Goal: Task Accomplishment & Management: Use online tool/utility

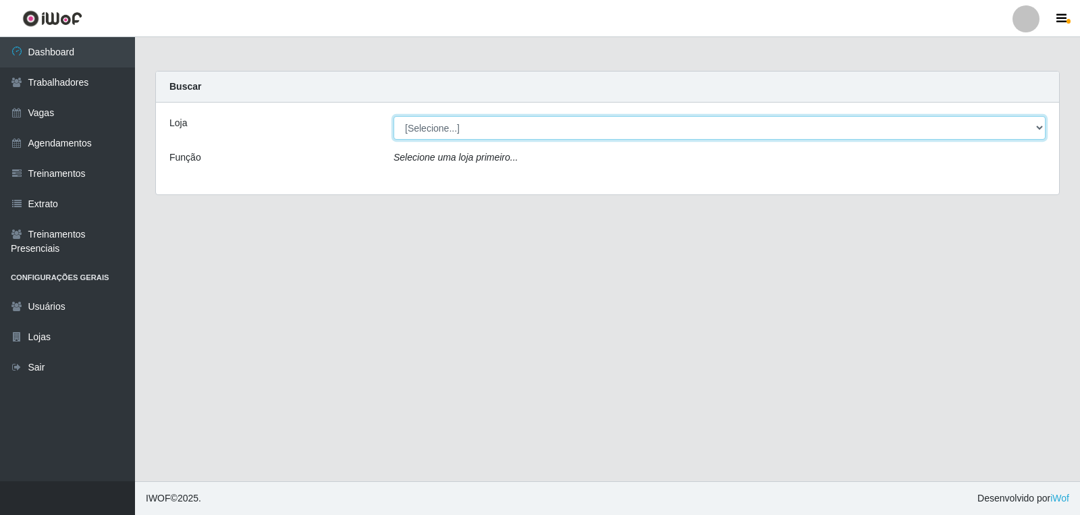
click at [516, 125] on select "[Selecione...] [PERSON_NAME] Clan - [GEOGRAPHIC_DATA]" at bounding box center [719, 128] width 652 height 24
select select "452"
click at [393, 116] on select "[Selecione...] [PERSON_NAME] Clan - [GEOGRAPHIC_DATA]" at bounding box center [719, 128] width 652 height 24
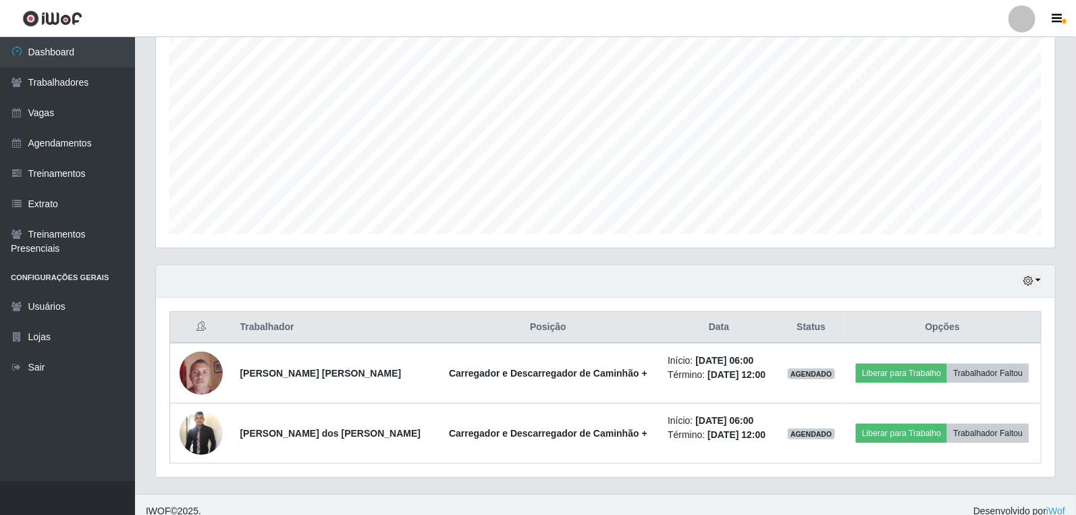
scroll to position [261, 0]
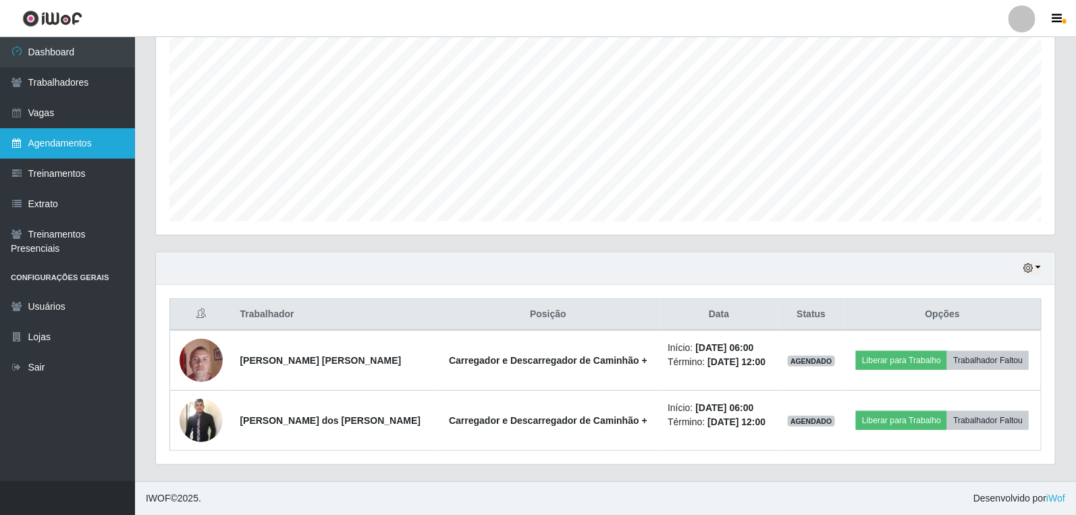
click at [72, 138] on link "Agendamentos" at bounding box center [67, 143] width 135 height 30
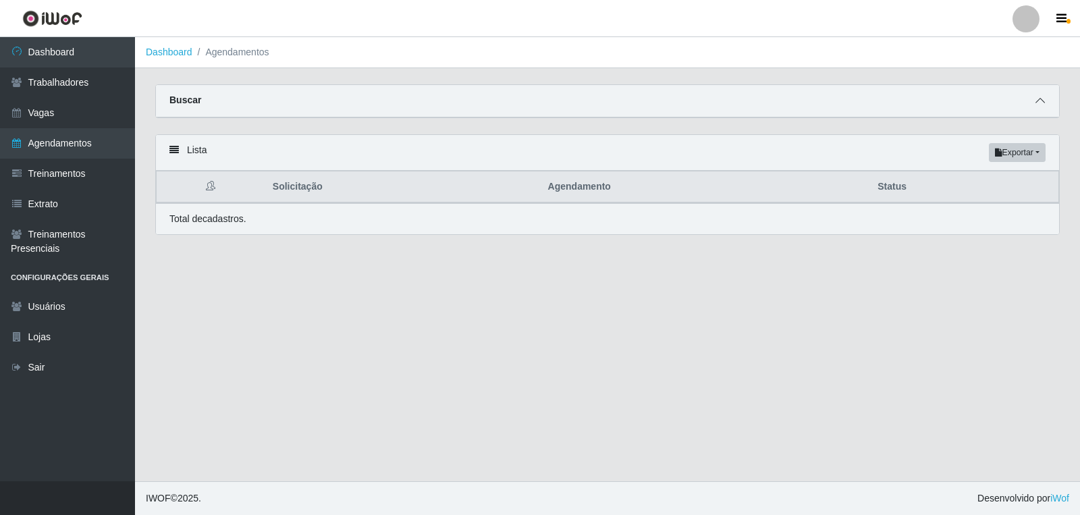
click at [1037, 106] on span at bounding box center [1040, 101] width 16 height 16
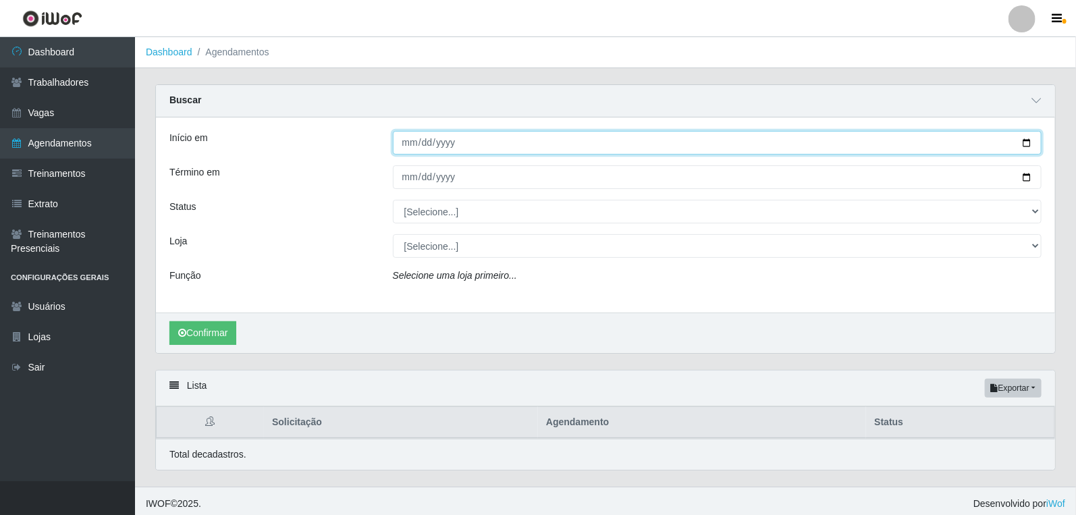
click at [407, 138] on input "Início em" at bounding box center [717, 143] width 649 height 24
type input "[PHONE_NUMBER]"
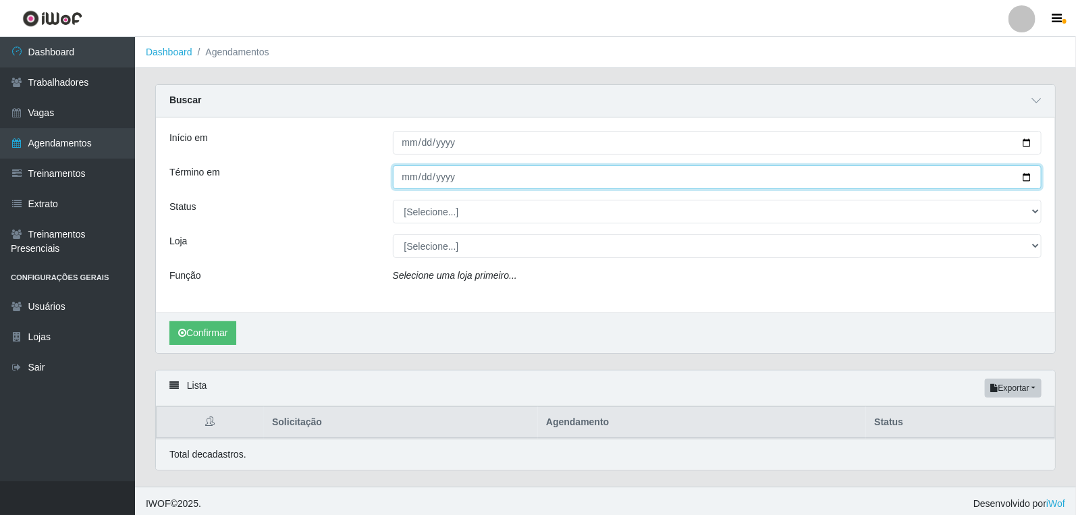
click at [412, 179] on input "Término em" at bounding box center [717, 177] width 649 height 24
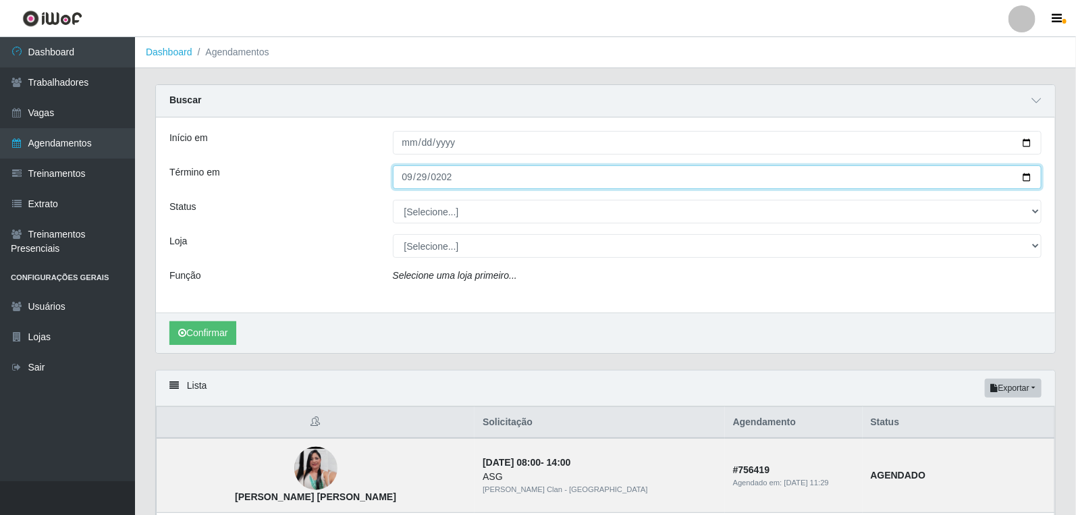
type input "[DATE]"
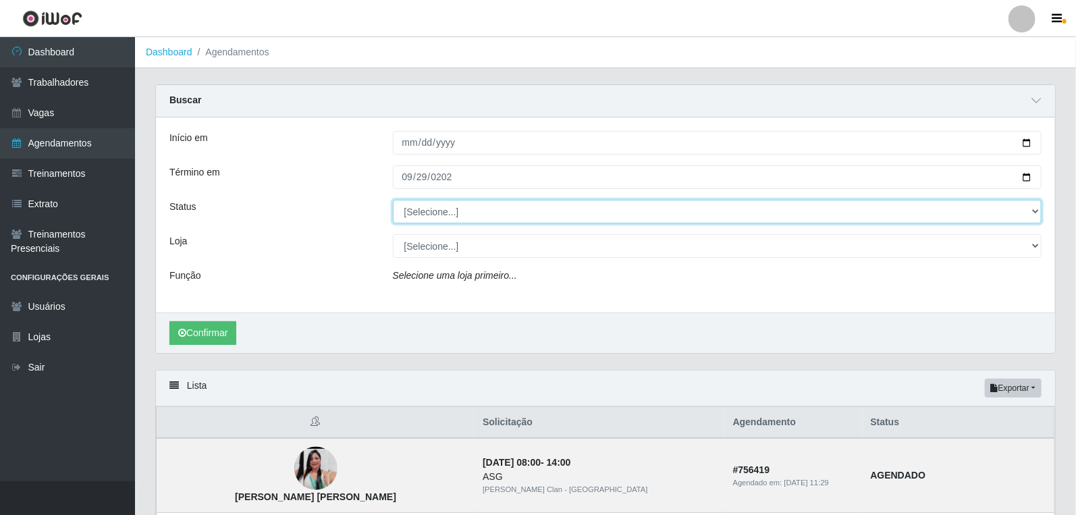
click at [419, 210] on select "[Selecione...] AGENDADO AGUARDANDO LIBERAR EM ANDAMENTO EM REVISÃO FINALIZADO C…" at bounding box center [717, 212] width 649 height 24
select select "CANCELADO"
click at [393, 200] on select "[Selecione...] AGENDADO AGUARDANDO LIBERAR EM ANDAMENTO EM REVISÃO FINALIZADO C…" at bounding box center [717, 212] width 649 height 24
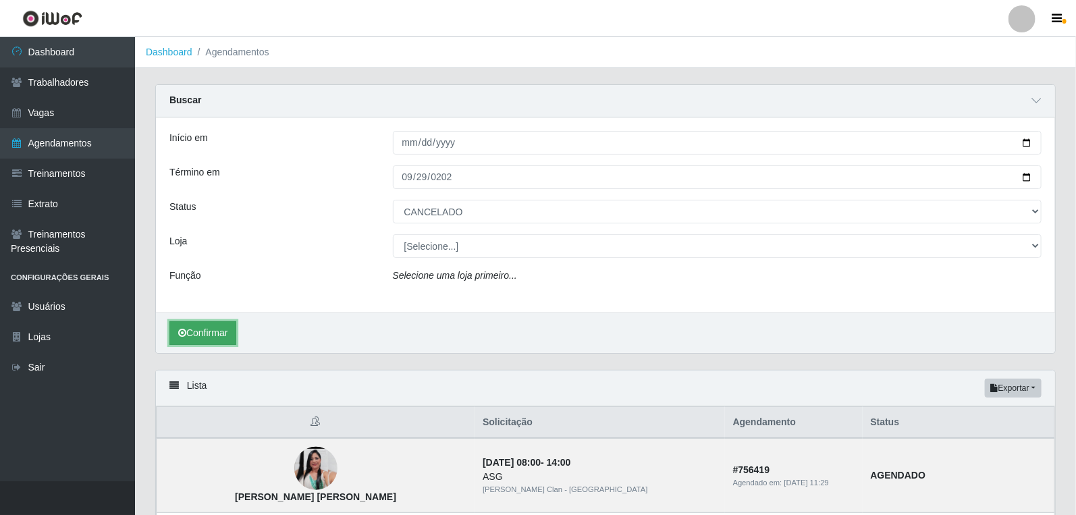
click at [187, 326] on button "Confirmar" at bounding box center [202, 333] width 67 height 24
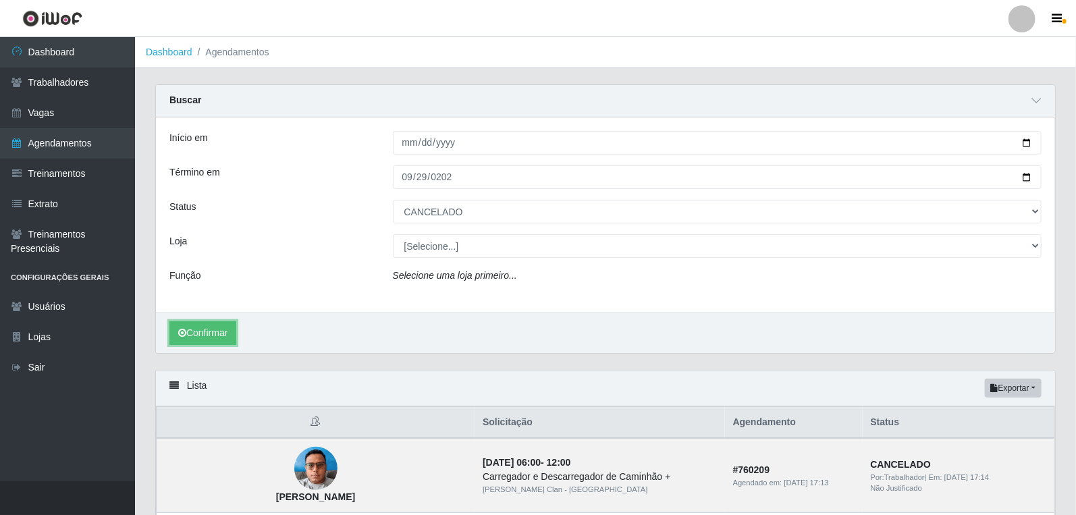
select select "[Selecione...]"
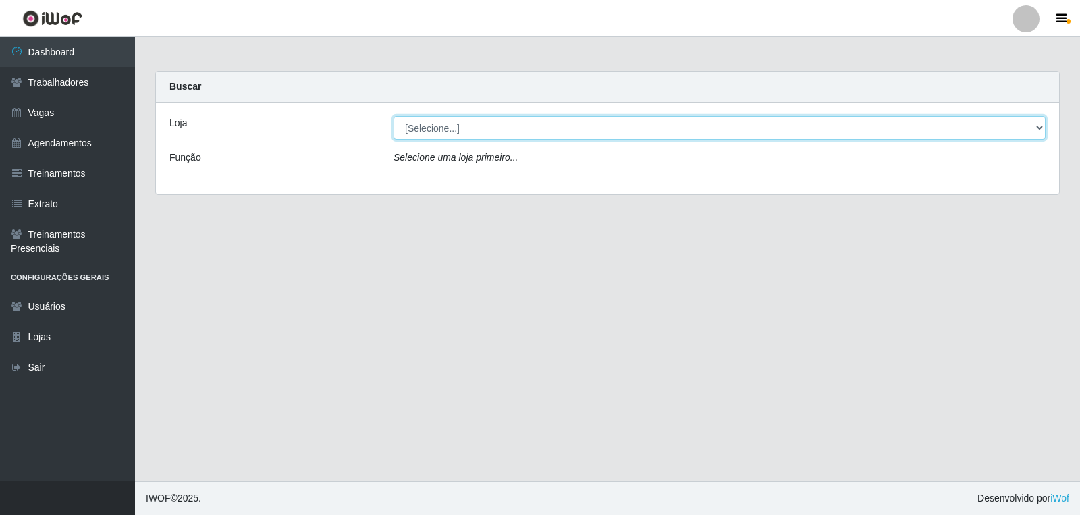
click at [491, 131] on select "[Selecione...] [PERSON_NAME] Clan - [GEOGRAPHIC_DATA]" at bounding box center [719, 128] width 652 height 24
select select "452"
click at [393, 116] on select "[Selecione...] [PERSON_NAME] Clan - [GEOGRAPHIC_DATA]" at bounding box center [719, 128] width 652 height 24
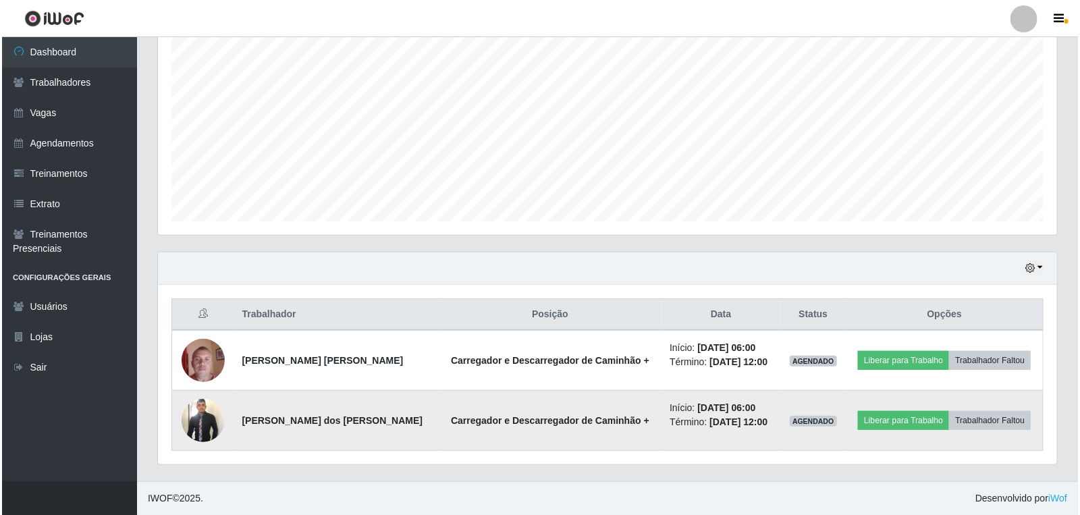
scroll to position [279, 891]
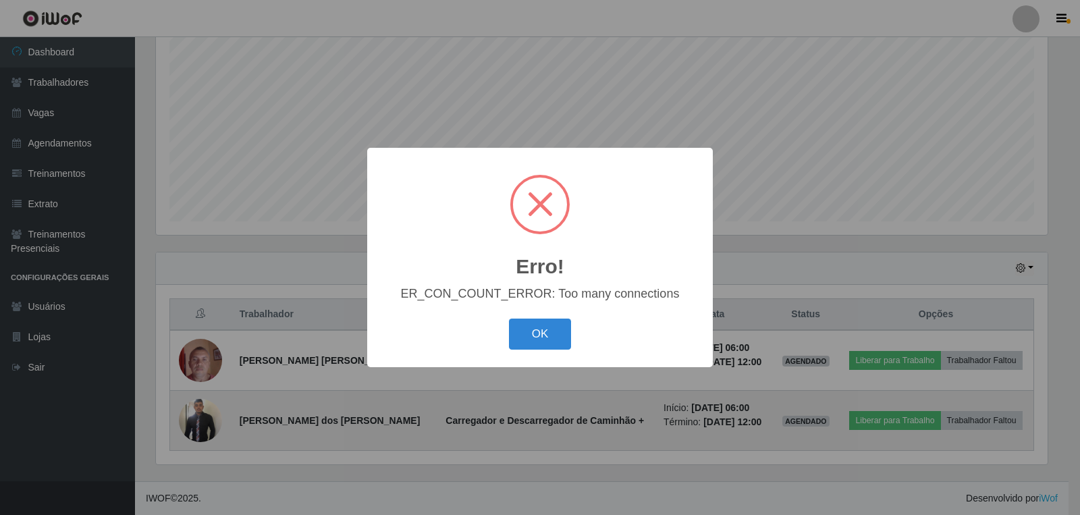
click at [509, 318] on button "OK" at bounding box center [540, 334] width 63 height 32
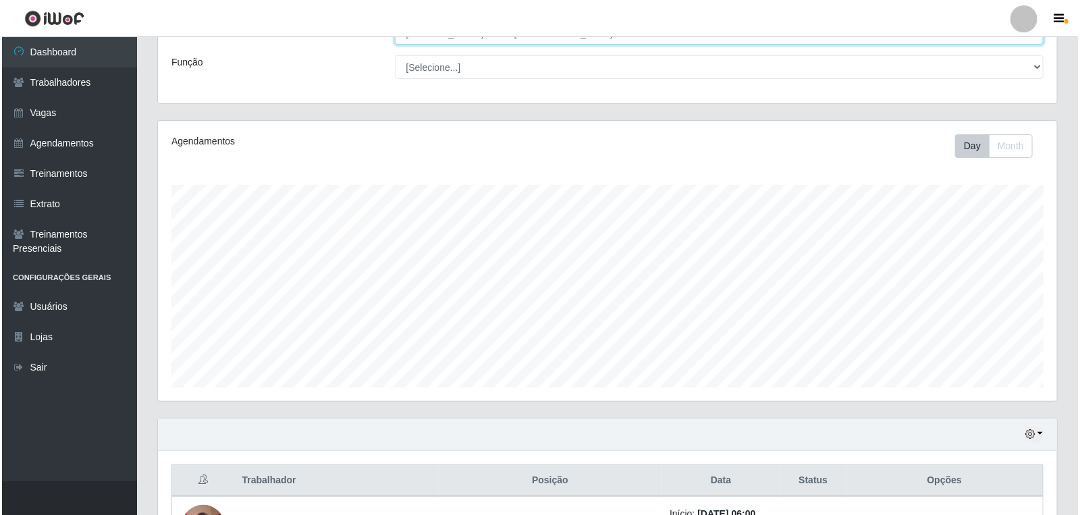
scroll to position [261, 0]
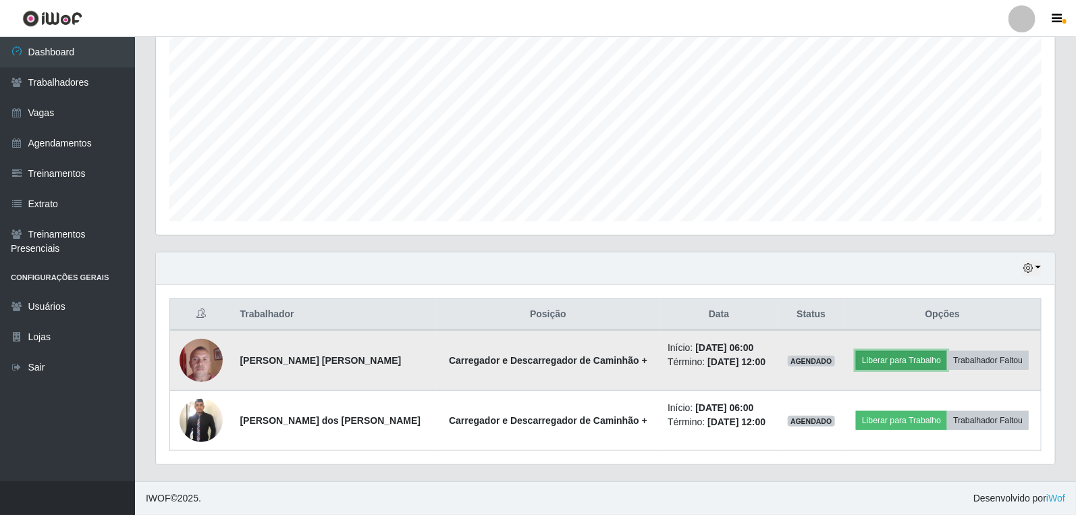
click at [916, 358] on button "Liberar para Trabalho" at bounding box center [901, 360] width 91 height 19
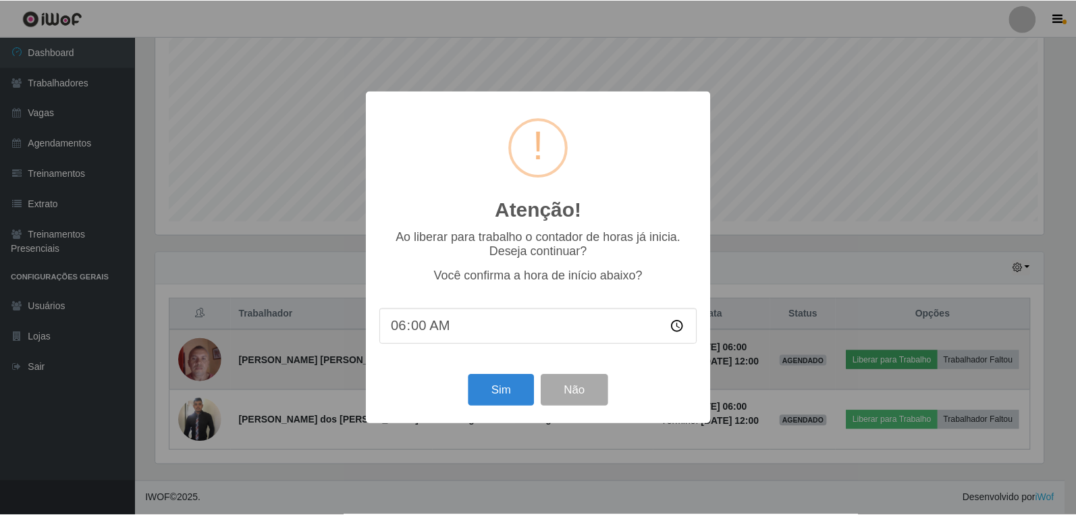
scroll to position [279, 891]
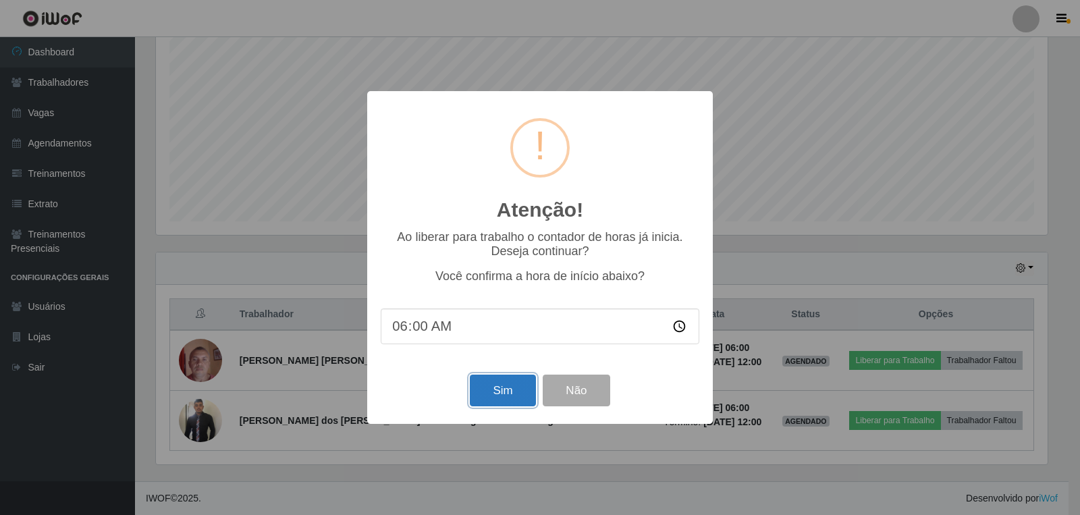
click at [511, 398] on button "Sim" at bounding box center [502, 391] width 65 height 32
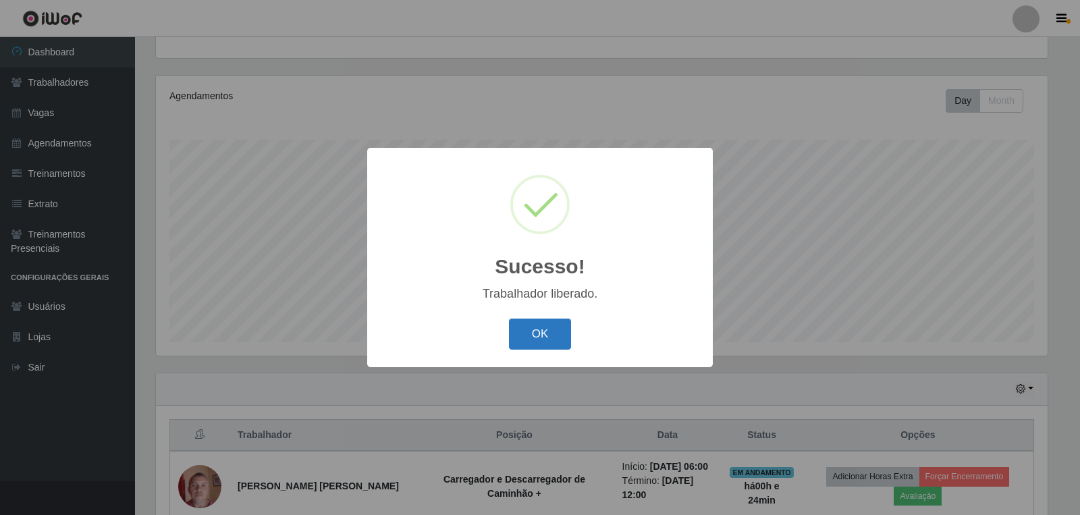
click at [536, 337] on button "OK" at bounding box center [540, 334] width 63 height 32
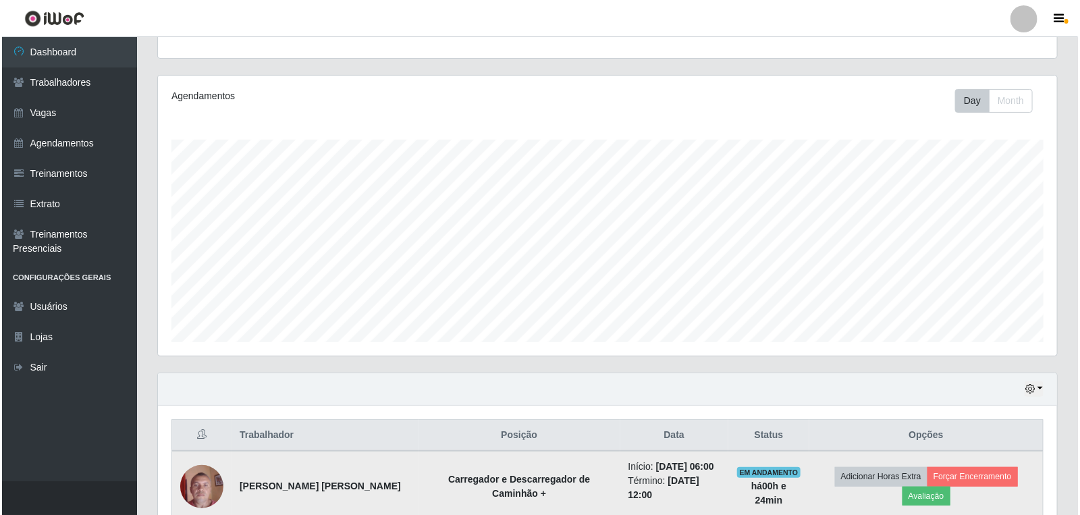
scroll to position [281, 0]
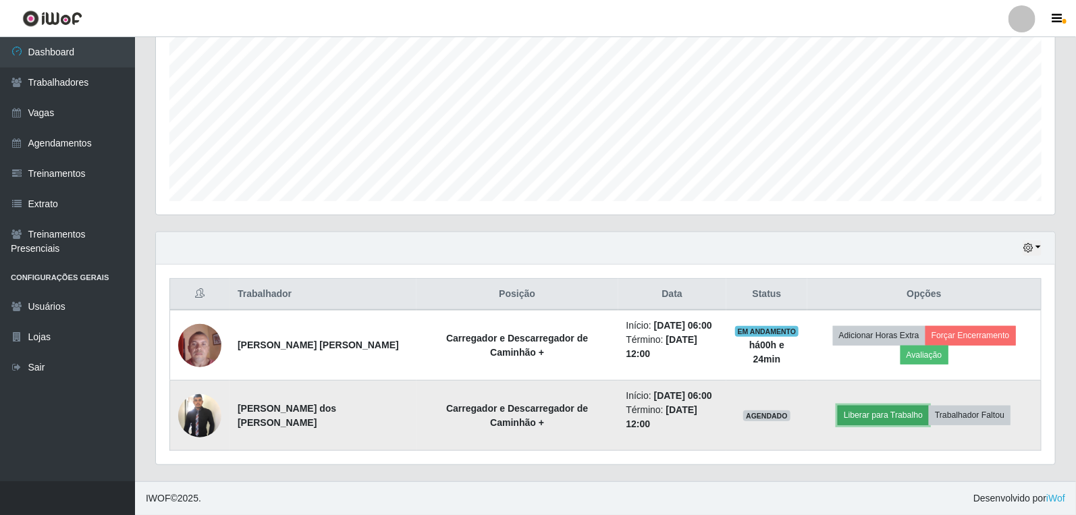
click at [857, 410] on button "Liberar para Trabalho" at bounding box center [882, 415] width 91 height 19
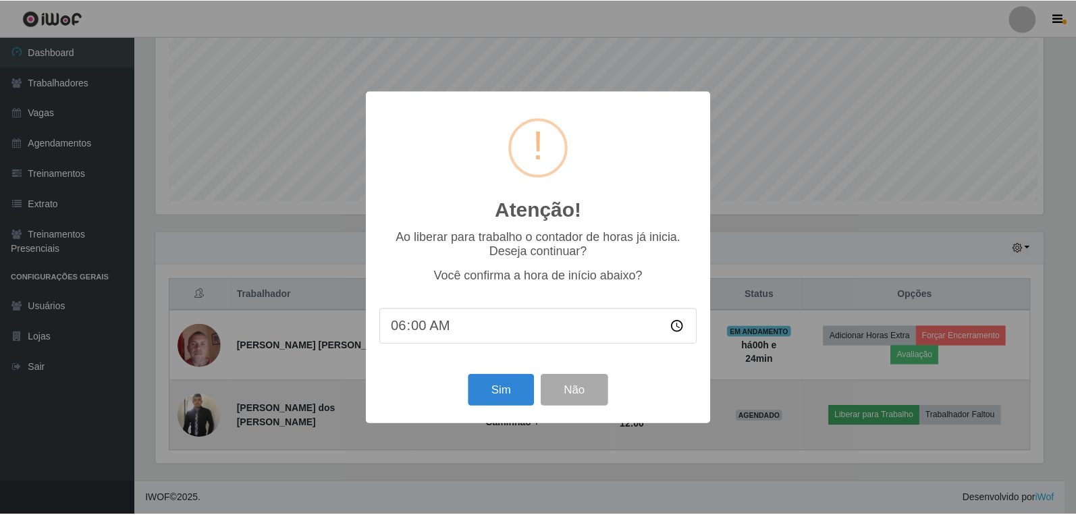
scroll to position [279, 891]
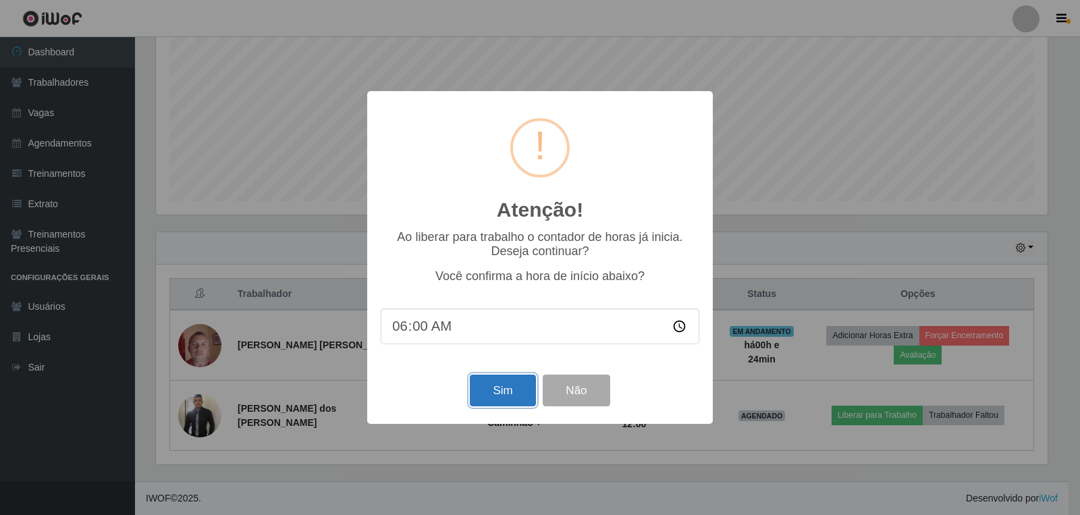
click at [493, 404] on button "Sim" at bounding box center [502, 391] width 65 height 32
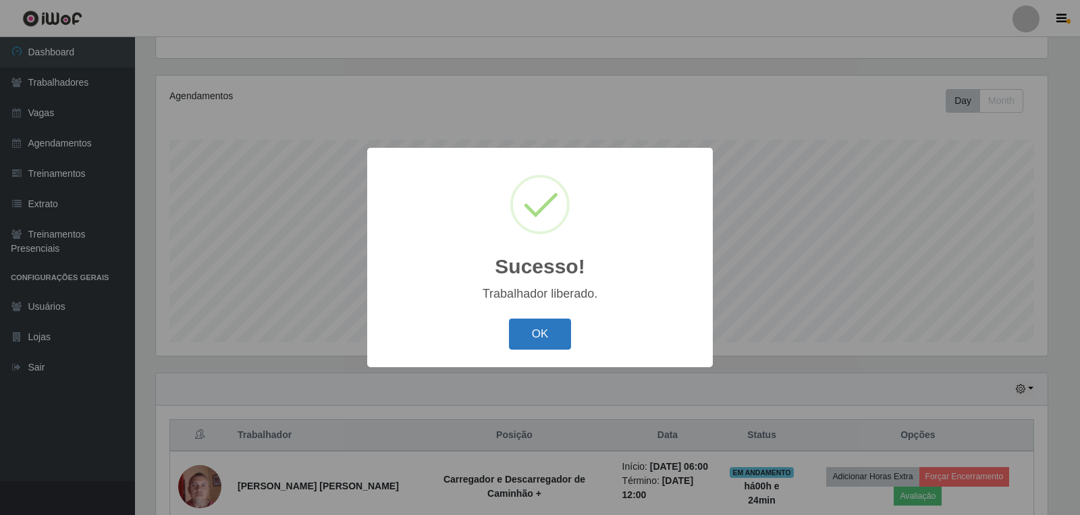
click at [549, 348] on button "OK" at bounding box center [540, 334] width 63 height 32
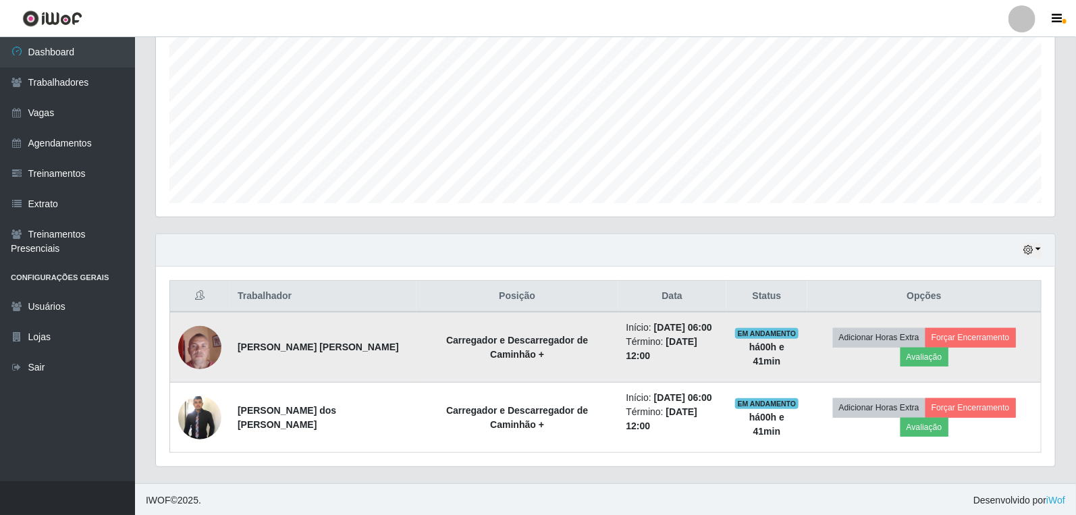
scroll to position [281, 0]
